Goal: Find specific page/section: Find specific page/section

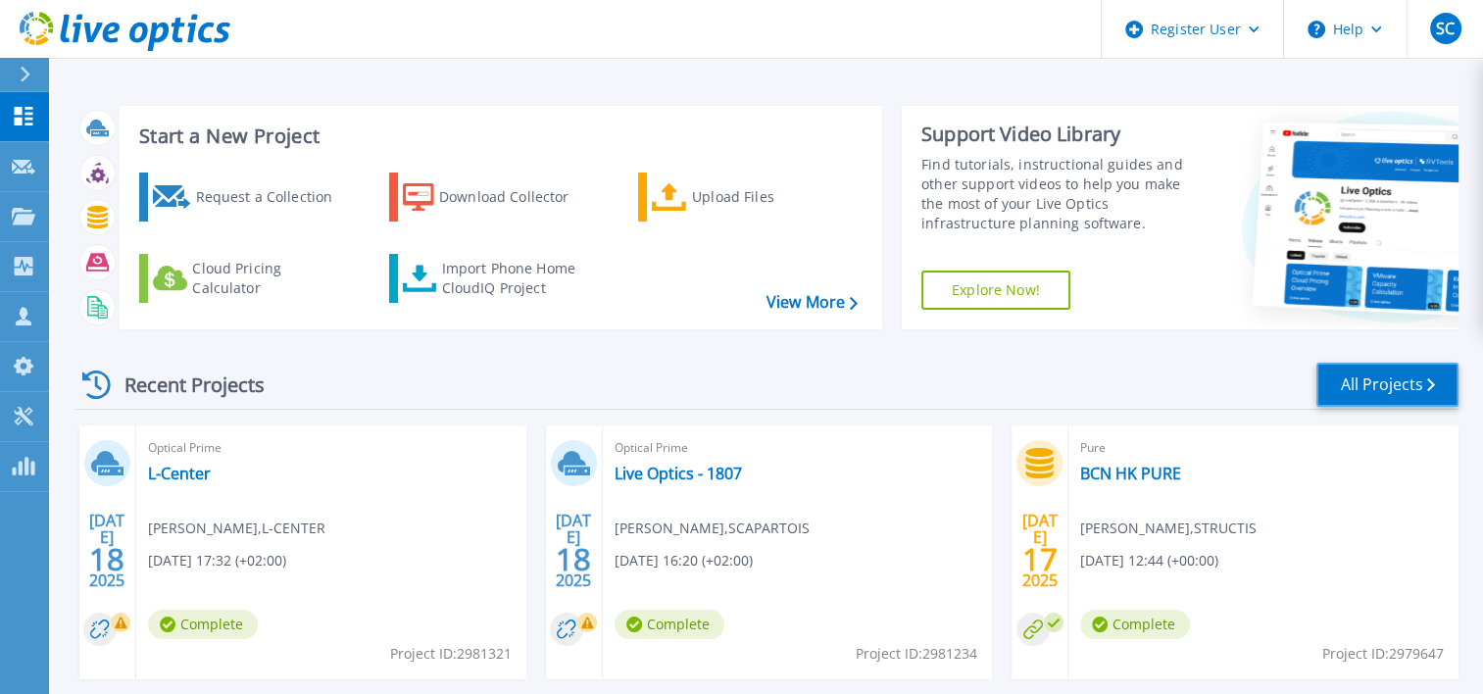
click at [1375, 380] on link "All Projects" at bounding box center [1387, 385] width 142 height 44
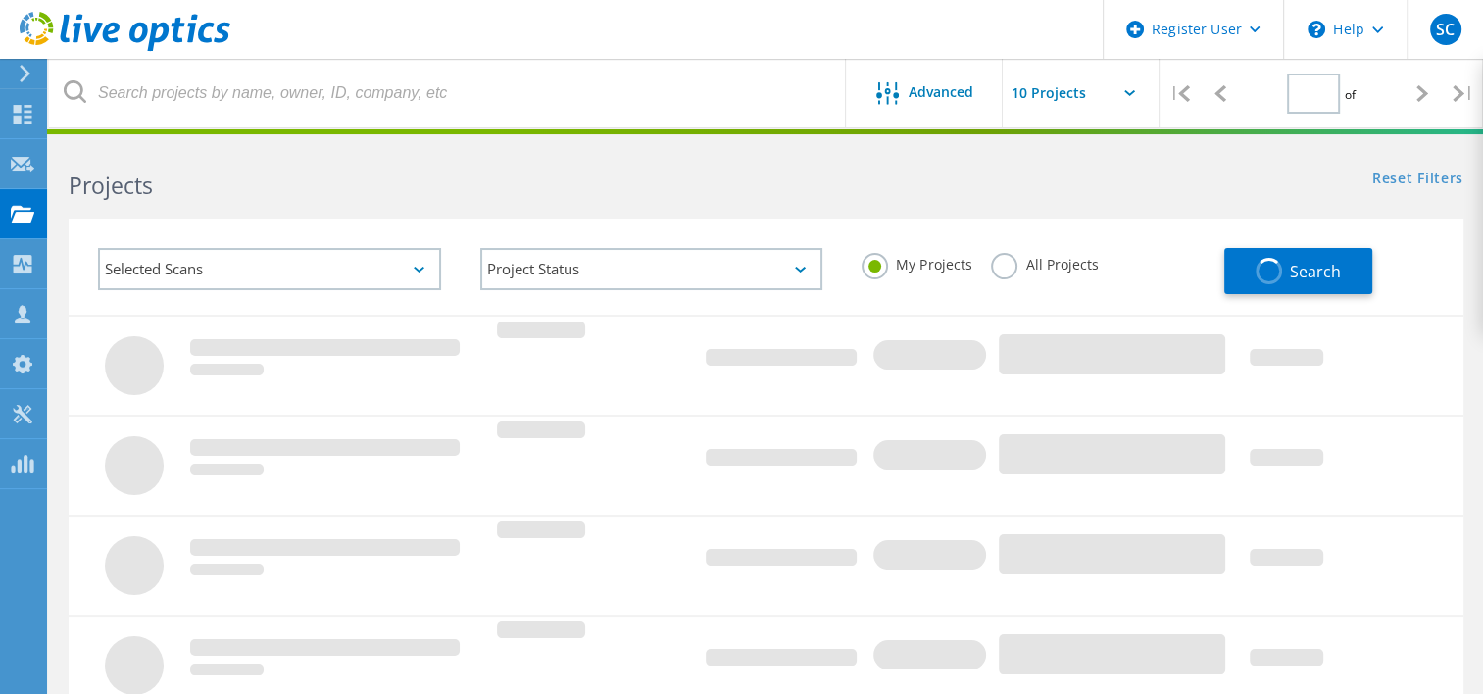
type input "1"
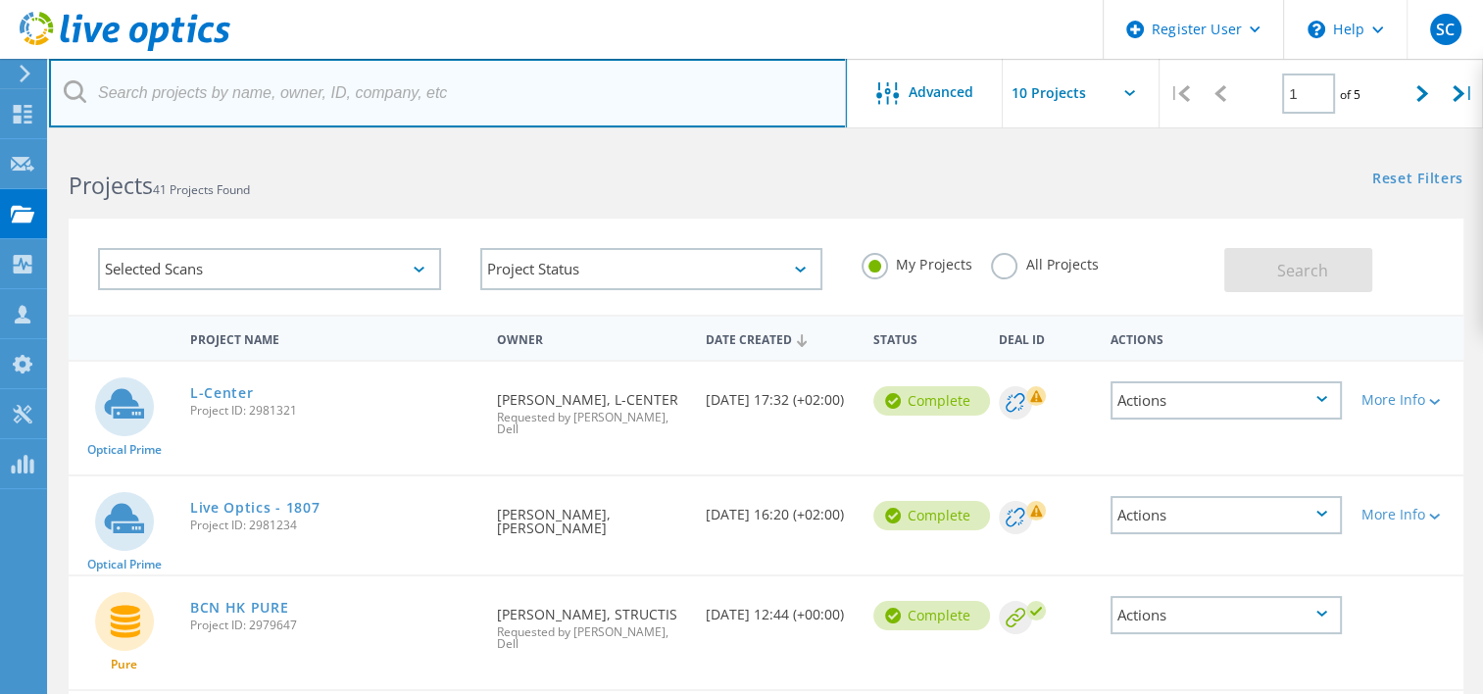
click at [220, 90] on input "text" at bounding box center [448, 93] width 798 height 69
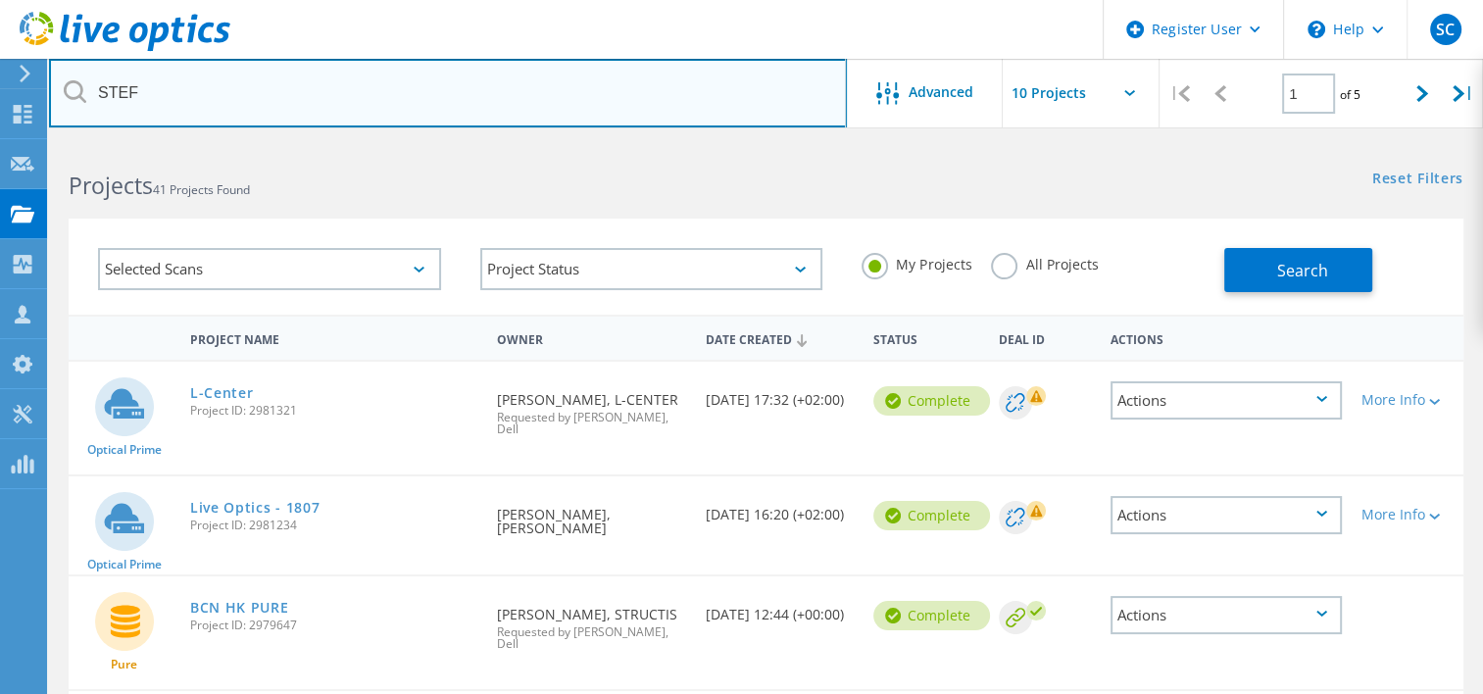
type input "STEF"
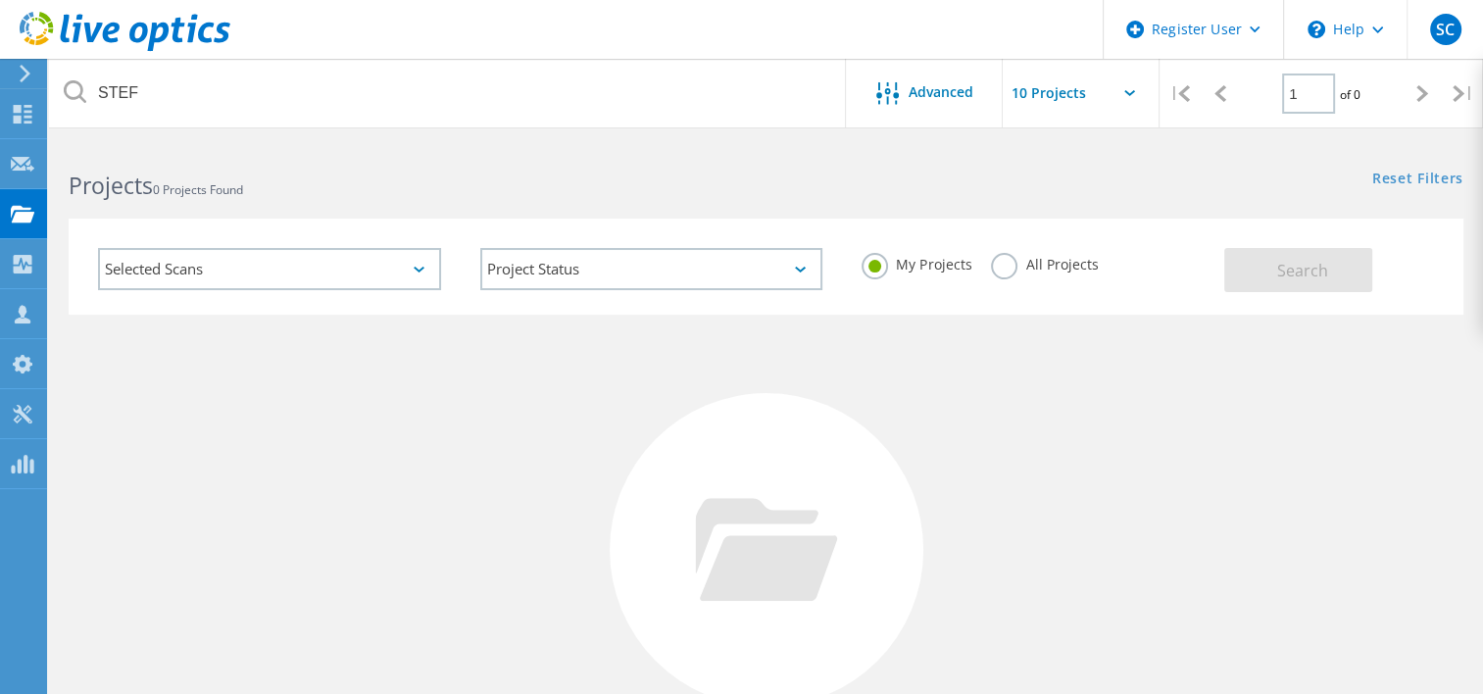
click at [1002, 264] on label "All Projects" at bounding box center [1044, 262] width 107 height 19
click at [0, 0] on input "All Projects" at bounding box center [0, 0] width 0 height 0
click at [1274, 261] on button "Search" at bounding box center [1298, 270] width 148 height 44
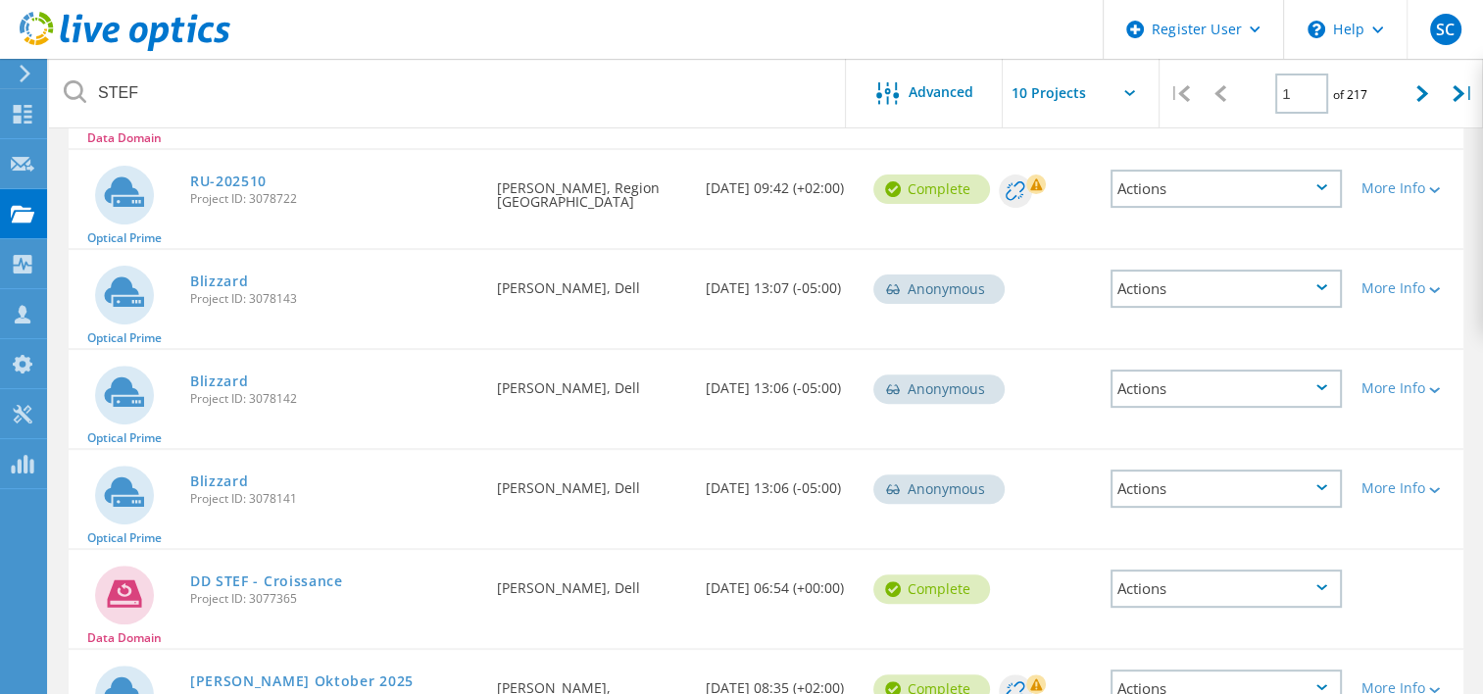
scroll to position [739, 0]
